Goal: Task Accomplishment & Management: Complete application form

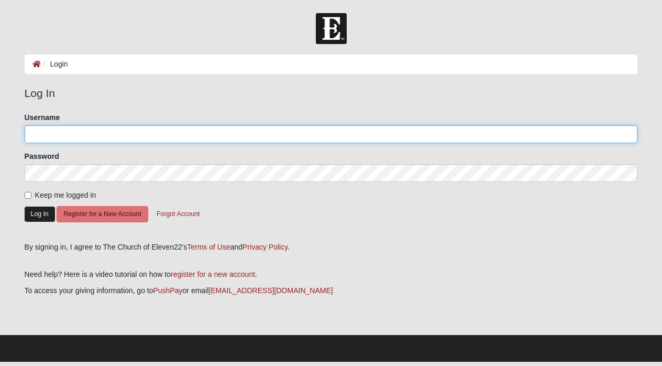
type input "[EMAIL_ADDRESS][DOMAIN_NAME]"
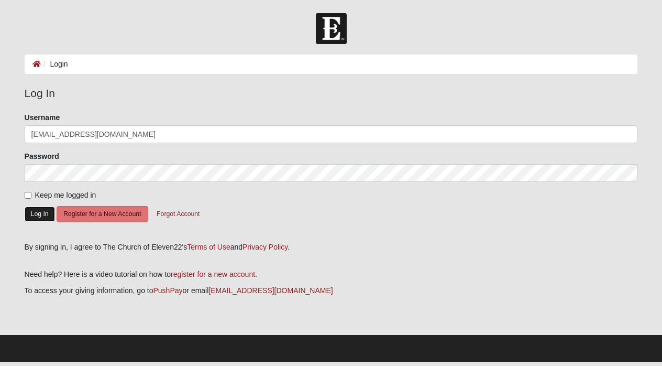
click at [42, 212] on button "Log In" at bounding box center [40, 213] width 30 height 15
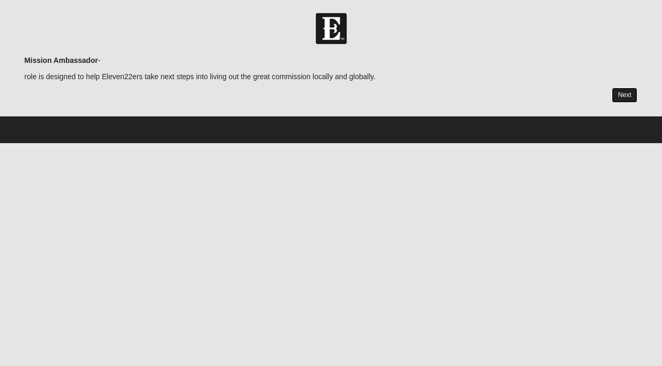
click at [627, 96] on link "Next" at bounding box center [625, 94] width 26 height 15
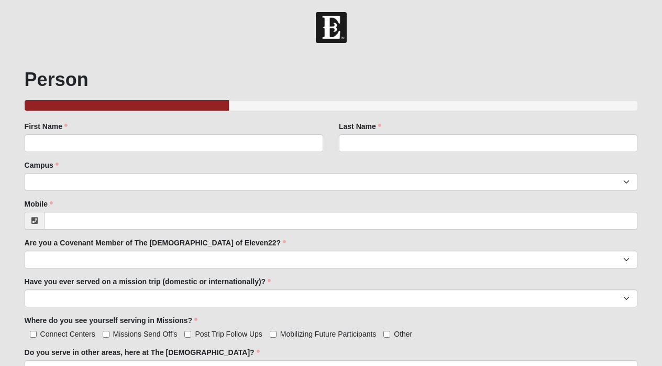
scroll to position [2, 0]
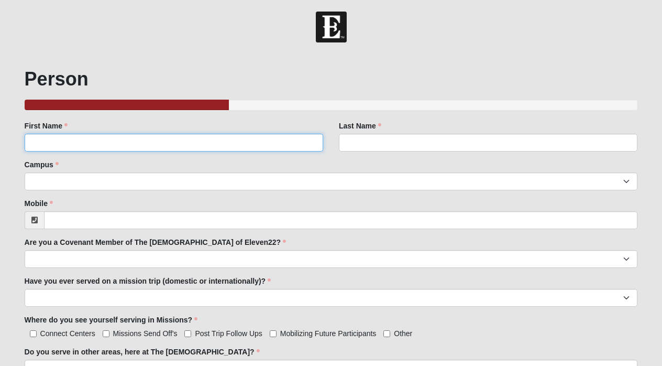
click at [81, 146] on input "First Name" at bounding box center [174, 143] width 299 height 18
type input "[PERSON_NAME]"
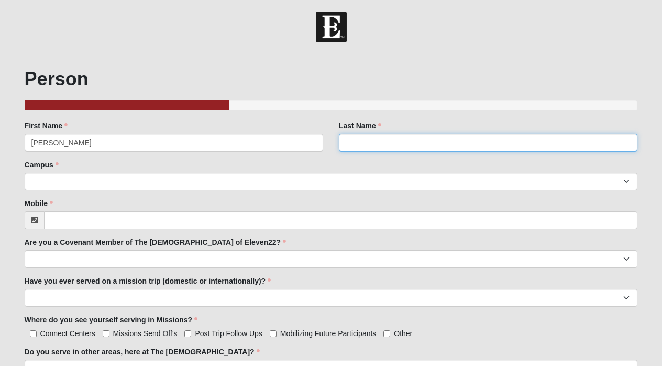
type input "[PERSON_NAME]"
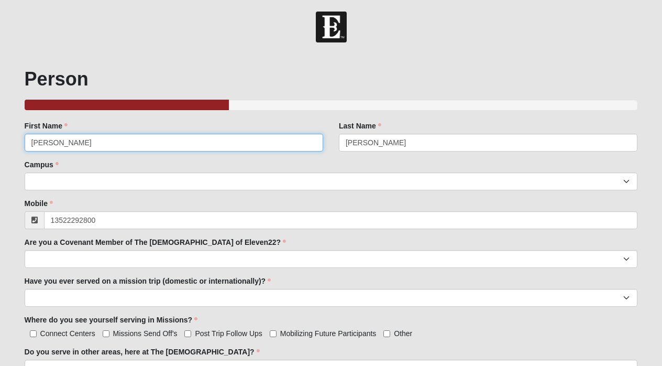
type input "[PHONE_NUMBER]"
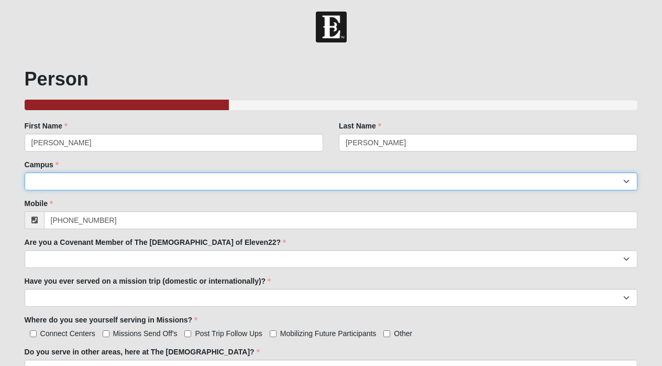
click at [62, 179] on select "Arlington Baymeadows Eleven22 Online [PERSON_NAME][GEOGRAPHIC_DATA] Jesup [GEOG…" at bounding box center [331, 181] width 613 height 18
select select "3"
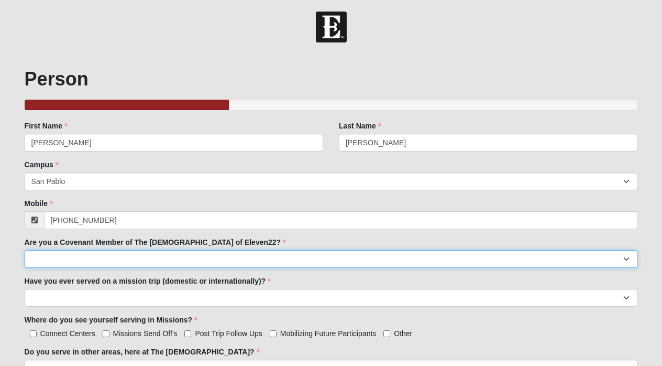
click at [120, 261] on select "yes no" at bounding box center [331, 259] width 613 height 18
select select "yes"
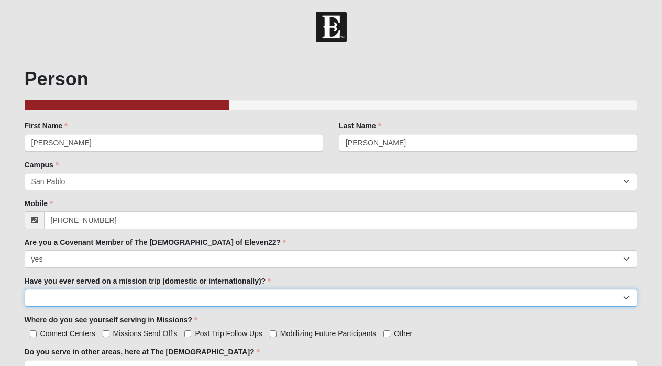
click at [105, 300] on select "yes no" at bounding box center [331, 298] width 613 height 18
select select "yes"
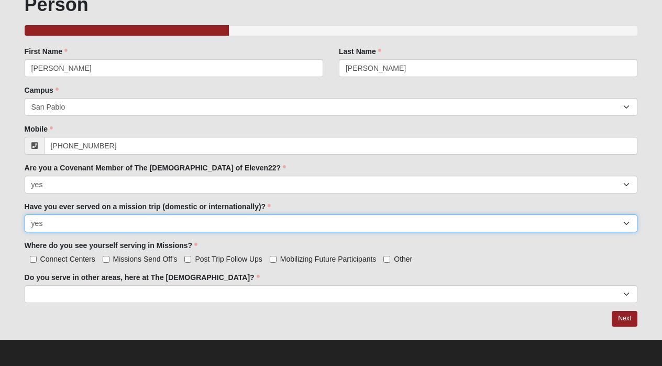
scroll to position [76, 0]
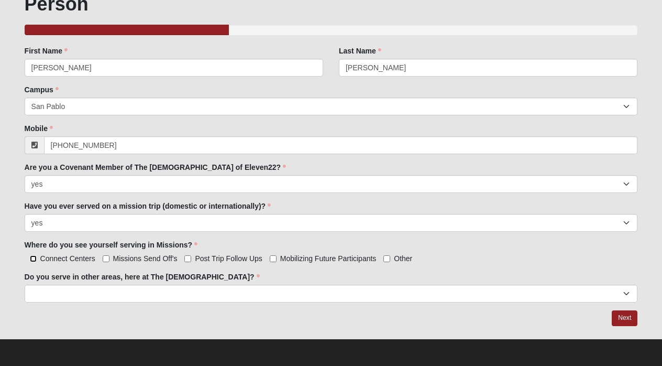
click at [35, 256] on input "Connect Centers" at bounding box center [33, 258] width 7 height 7
checkbox input "true"
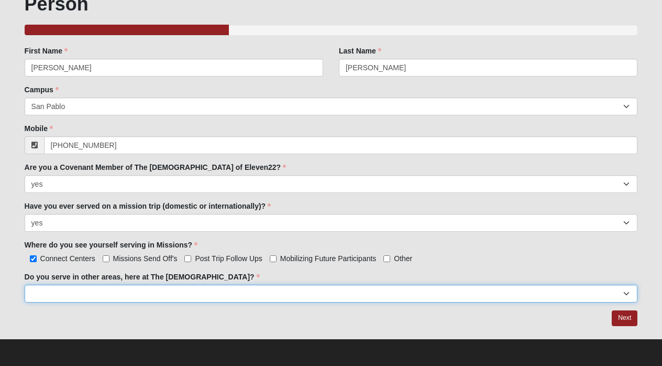
click at [130, 293] on select "yes no" at bounding box center [331, 293] width 613 height 18
select select "yes"
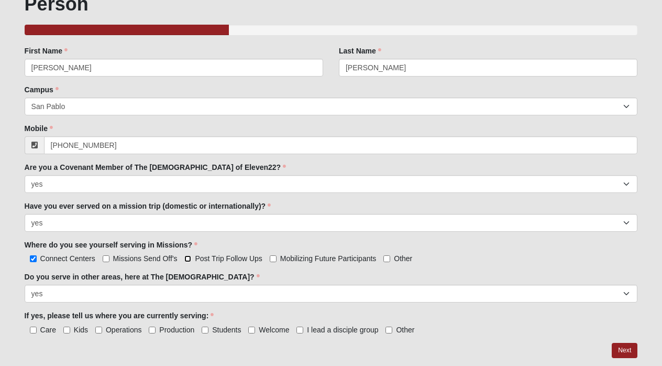
click at [186, 261] on input "Post Trip Follow Ups" at bounding box center [187, 258] width 7 height 7
checkbox input "true"
click at [104, 259] on input "Missions Send Off's" at bounding box center [106, 258] width 7 height 7
checkbox input "true"
click at [273, 259] on input "Mobilizing Future Participants" at bounding box center [273, 258] width 7 height 7
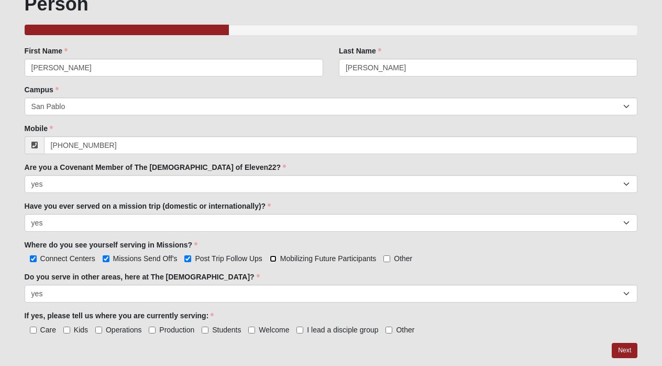
checkbox input "true"
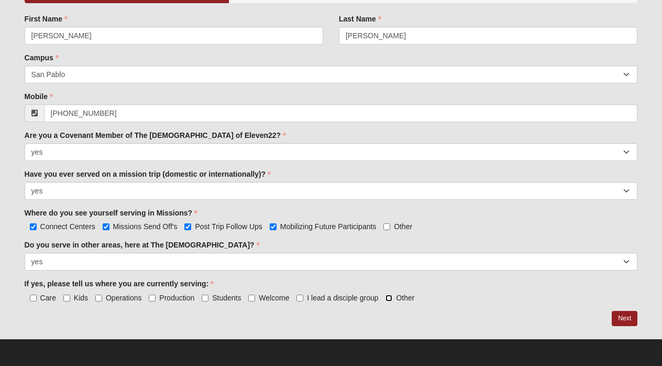
click at [390, 297] on input "Other" at bounding box center [389, 297] width 7 height 7
checkbox input "true"
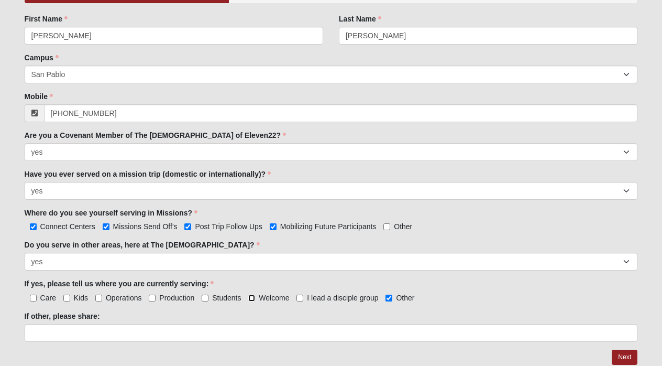
click at [252, 295] on input "Welcome" at bounding box center [251, 297] width 7 height 7
checkbox input "true"
click at [252, 295] on input "Welcome" at bounding box center [251, 297] width 7 height 7
checkbox input "false"
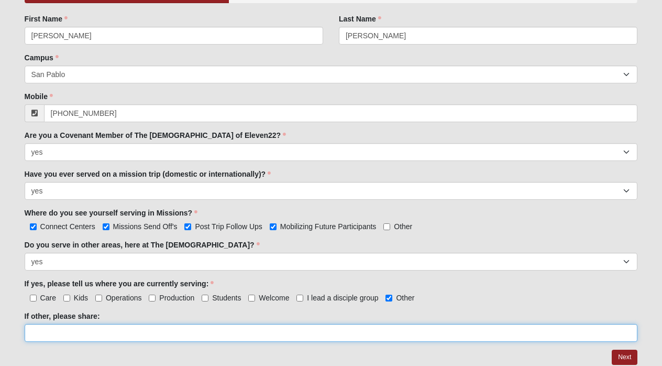
click at [140, 337] on input "If other, please share:" at bounding box center [331, 333] width 613 height 18
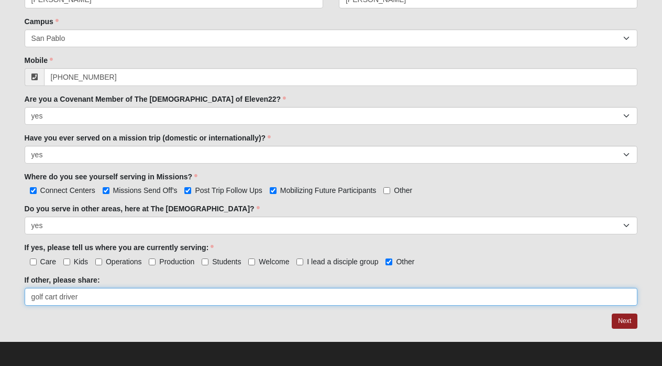
scroll to position [147, 0]
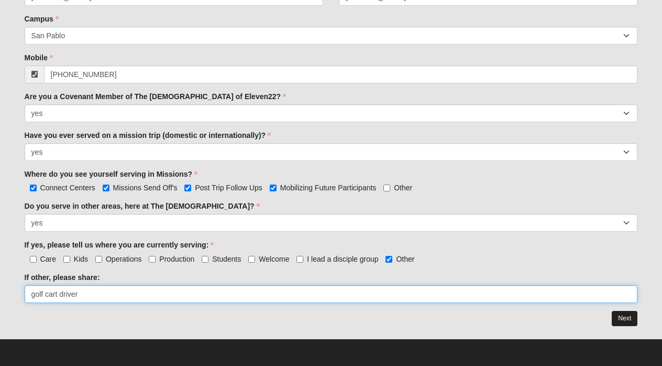
type input "golf cart driver"
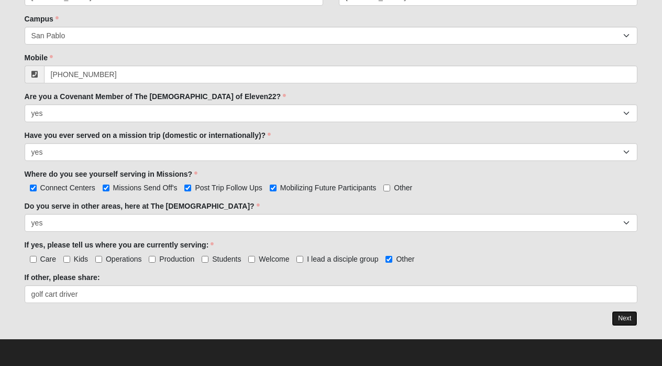
click at [621, 315] on link "Next" at bounding box center [625, 318] width 26 height 15
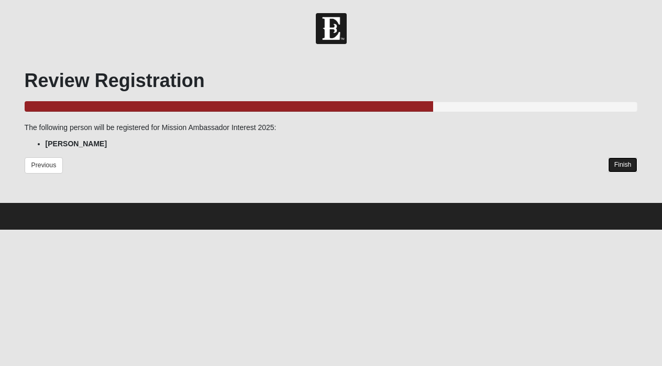
click at [614, 164] on link "Finish" at bounding box center [623, 164] width 30 height 15
